Goal: Task Accomplishment & Management: Use online tool/utility

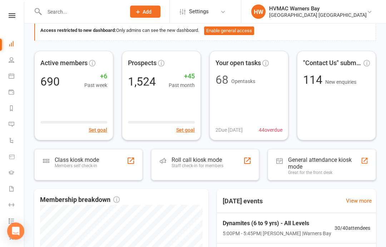
scroll to position [40, 0]
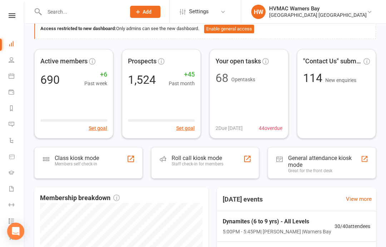
click at [82, 160] on div "Class kiosk mode" at bounding box center [77, 158] width 44 height 7
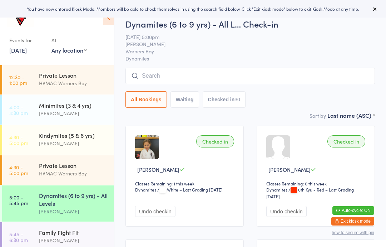
click at [377, 1] on div "You have now entered Kiosk Mode. Members will be able to check themselves in us…" at bounding box center [193, 9] width 386 height 18
click at [384, 8] on div "You have now entered Kiosk Mode. Members will be able to check themselves in us…" at bounding box center [193, 9] width 386 height 18
click at [385, 6] on div "You have now entered Kiosk Mode. Members will be able to check themselves in us…" at bounding box center [193, 9] width 386 height 18
click at [382, 5] on div "You have now entered Kiosk Mode. Members will be able to check themselves in us…" at bounding box center [193, 9] width 386 height 18
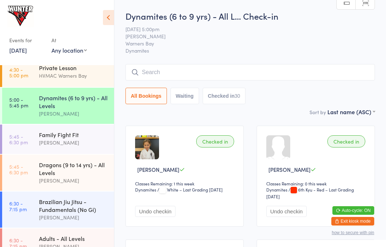
scroll to position [104, 0]
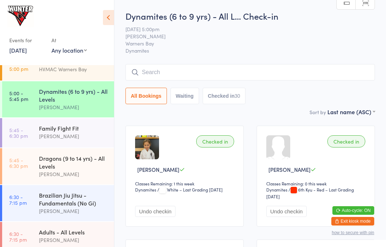
click at [79, 166] on div "Dragons (9 to 14 yrs) - All Levels" at bounding box center [73, 162] width 69 height 16
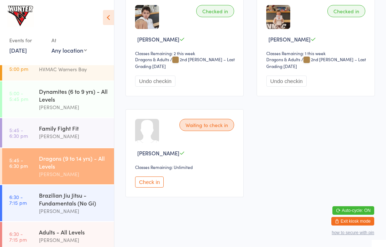
scroll to position [1965, 0]
click at [153, 176] on button "Check in" at bounding box center [149, 181] width 29 height 11
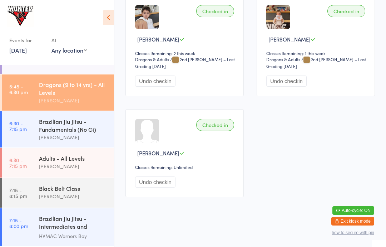
scroll to position [182, 0]
click at [49, 157] on div "Adults - All Levels" at bounding box center [73, 158] width 69 height 8
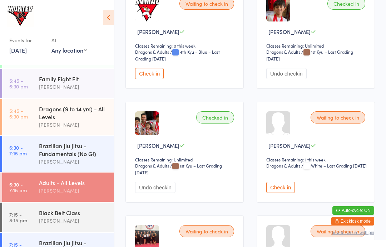
scroll to position [488, 0]
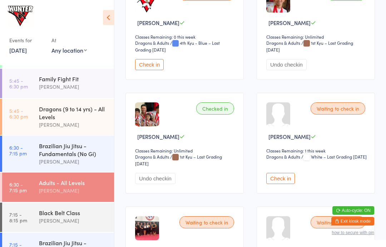
click at [149, 69] on button "Check in" at bounding box center [149, 64] width 29 height 11
click at [65, 115] on div "Dragons (9 to 14 yrs) - All Levels" at bounding box center [73, 113] width 69 height 16
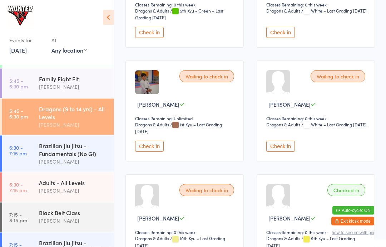
scroll to position [179, 0]
click at [282, 150] on button "Check in" at bounding box center [281, 146] width 29 height 11
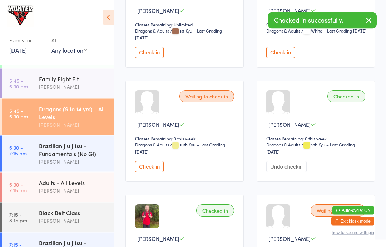
scroll to position [273, 0]
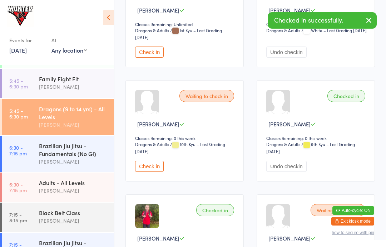
click at [151, 170] on button "Check in" at bounding box center [149, 166] width 29 height 11
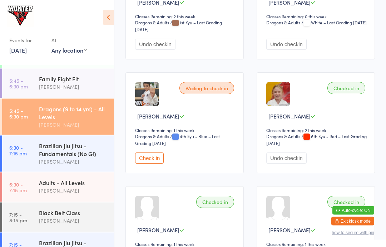
click at [151, 164] on button "Check in" at bounding box center [149, 158] width 29 height 11
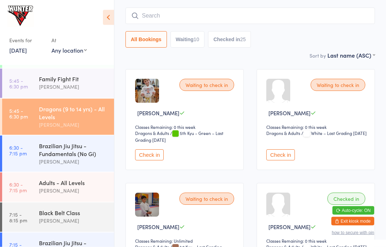
scroll to position [0, 0]
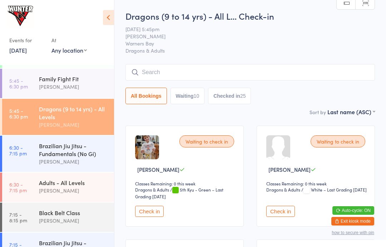
click at [147, 213] on button "Check in" at bounding box center [149, 211] width 29 height 11
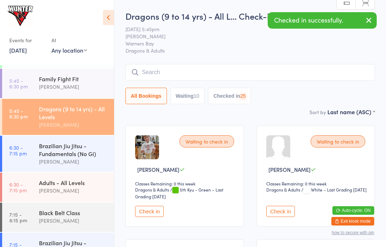
click at [278, 206] on div "Waiting to check in [PERSON_NAME] Classes Remaining: 0 this week Dragons & Adul…" at bounding box center [316, 176] width 118 height 101
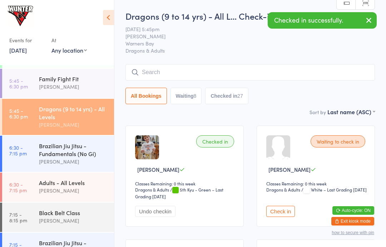
click at [281, 209] on button "Check in" at bounding box center [281, 211] width 29 height 11
